Goal: Communication & Community: Participate in discussion

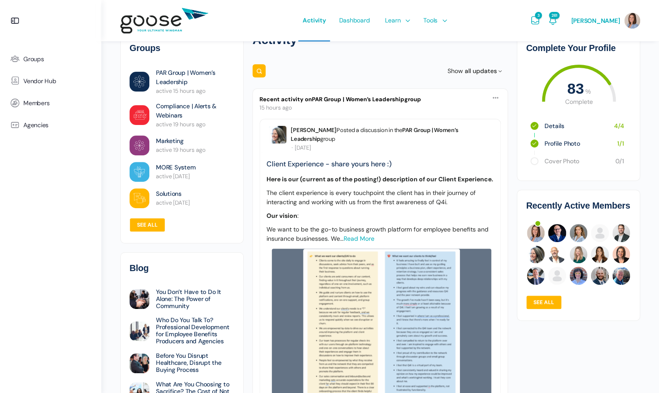
scroll to position [21, 0]
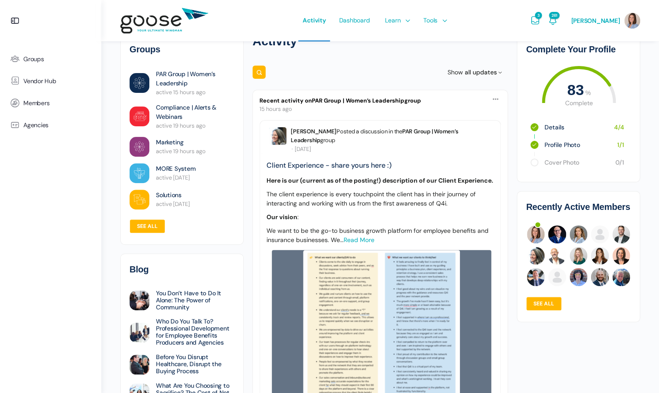
click at [357, 100] on link "PAR Group | Women’s Leadership" at bounding box center [358, 100] width 92 height 7
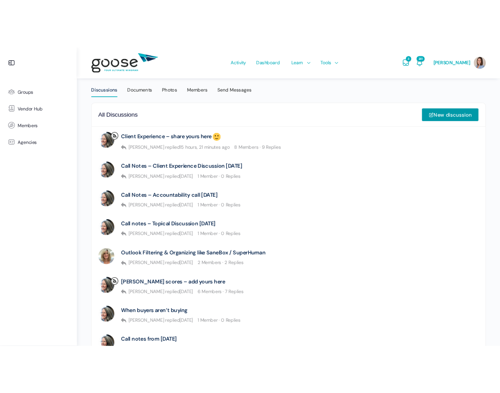
scroll to position [197, 0]
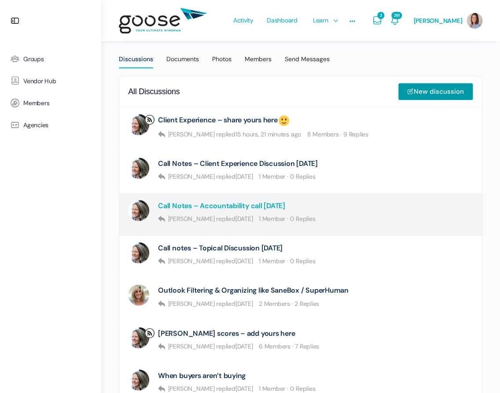
click at [269, 206] on link "Call Notes – Accountability call 9.17.25" at bounding box center [221, 206] width 127 height 8
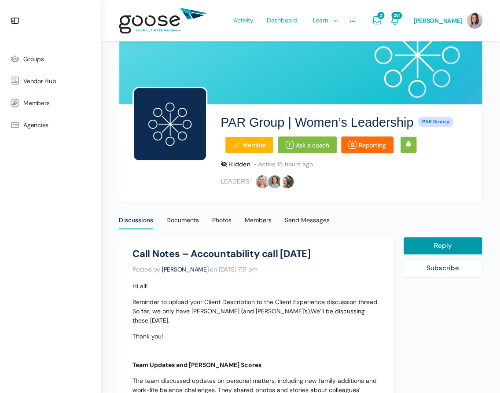
scroll to position [26, 0]
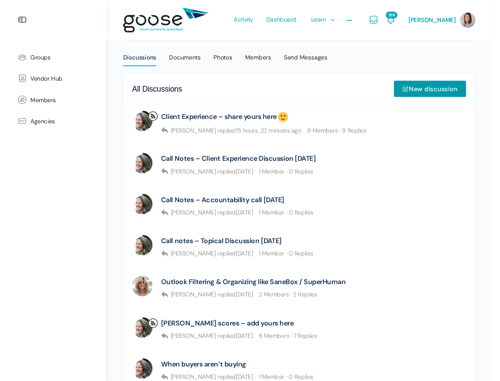
scroll to position [197, 0]
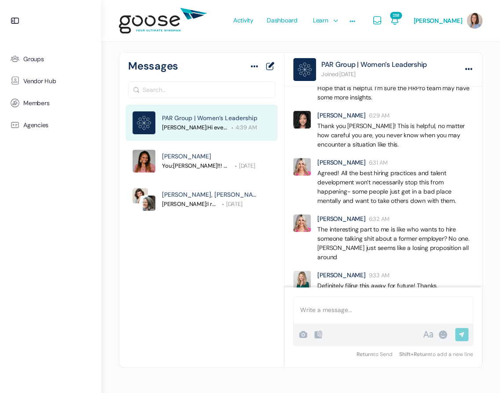
scroll to position [3284, 0]
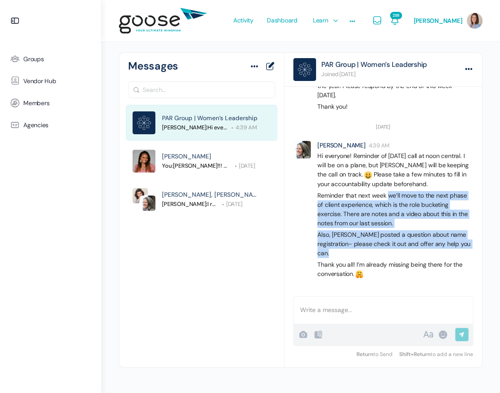
drag, startPoint x: 389, startPoint y: 199, endPoint x: 371, endPoint y: 249, distance: 52.4
click at [371, 249] on div "Hi everyone! Reminder of today’s call at noon central. I will be on a plane, bu…" at bounding box center [395, 214] width 156 height 127
click at [387, 267] on p "Thank you all! I’m already missing being there for the conversation." at bounding box center [395, 269] width 156 height 18
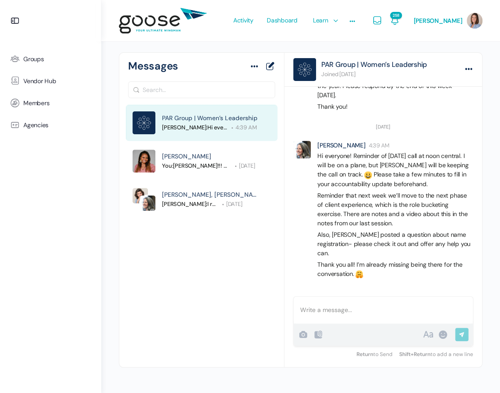
click at [369, 310] on div at bounding box center [383, 310] width 179 height 27
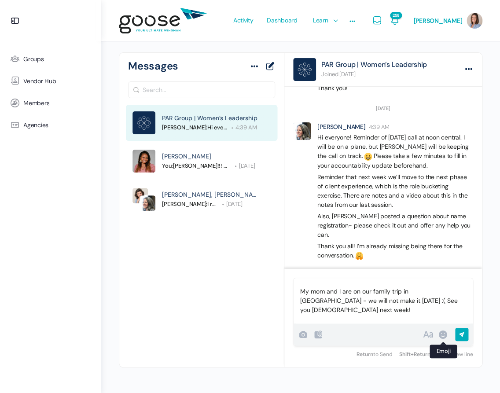
click at [444, 338] on div at bounding box center [443, 334] width 11 height 11
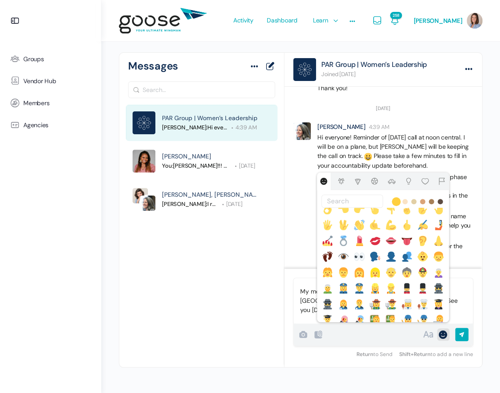
scroll to position [283, 0]
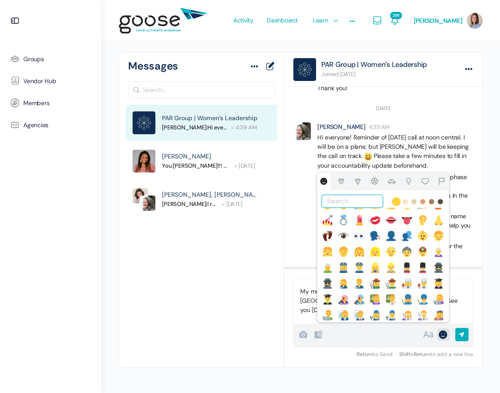
click at [356, 196] on input "text" at bounding box center [352, 201] width 62 height 13
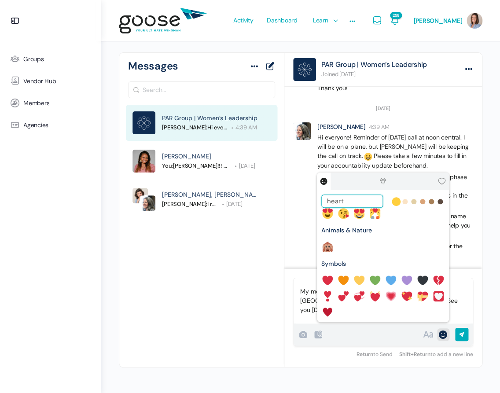
scroll to position [0, 0]
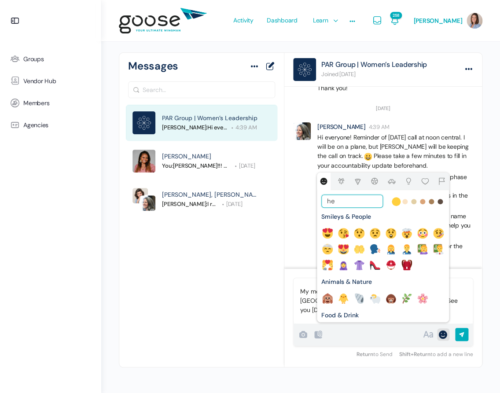
type input "h"
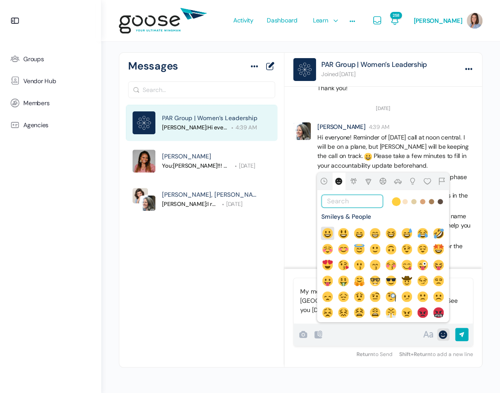
click at [330, 232] on img at bounding box center [327, 233] width 11 height 11
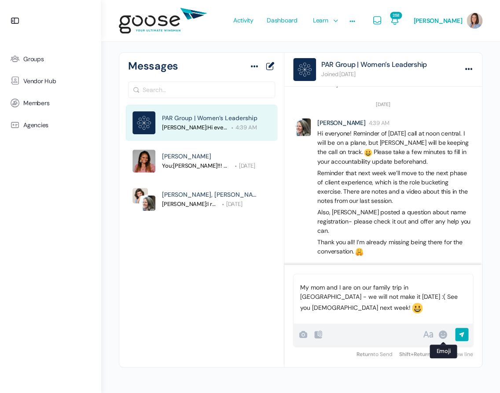
scroll to position [33, 0]
click at [343, 309] on p "My mom and I are on our family trip in NC - we will not make it today :( See yo…" at bounding box center [383, 299] width 166 height 32
click at [436, 310] on p "My mom and I are on our family trip in NC - we will not make it today. See you …" at bounding box center [383, 299] width 166 height 32
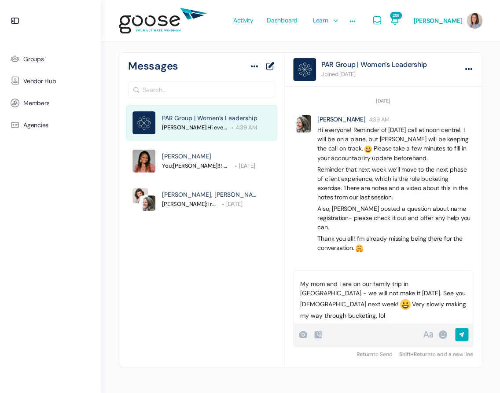
scroll to position [3306, 0]
click at [432, 299] on p "My mom and I are on our family trip in NC - we will not make it today. See you …" at bounding box center [383, 300] width 166 height 41
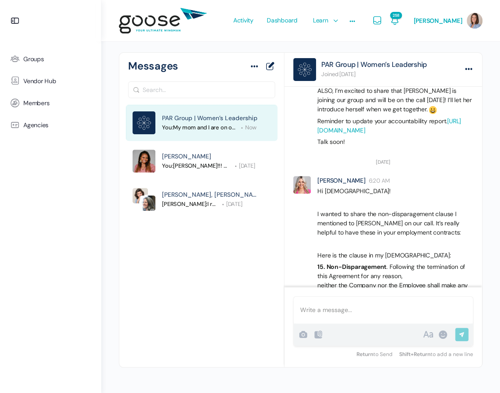
scroll to position [2101, 0]
